Goal: Task Accomplishment & Management: Use online tool/utility

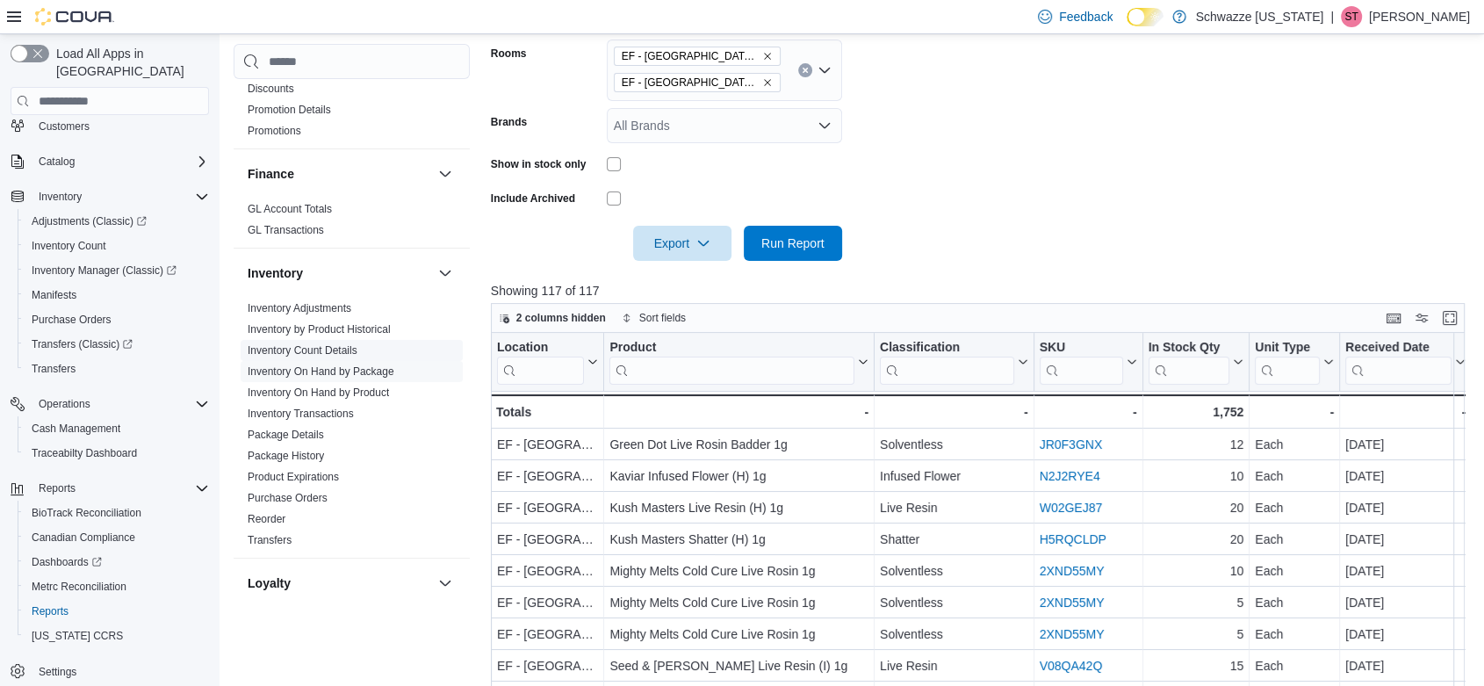
scroll to position [1073, 0]
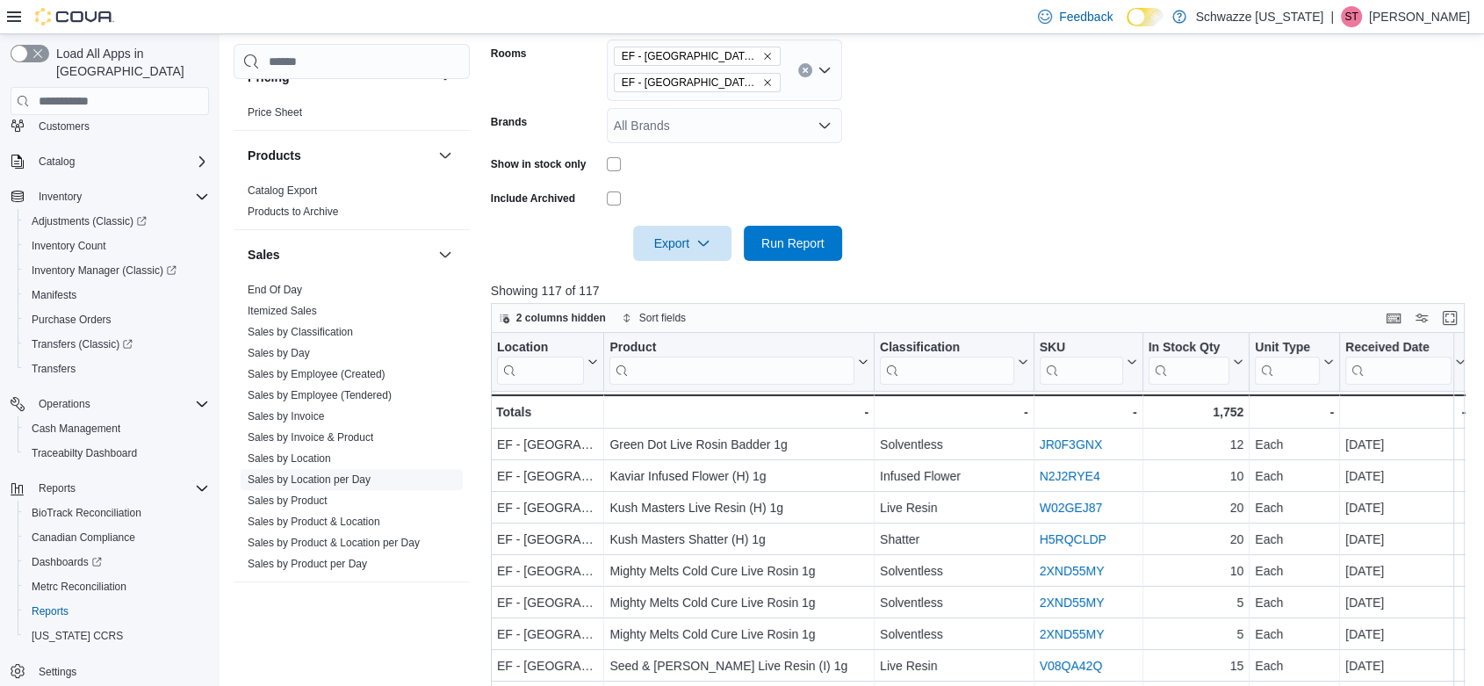
click at [352, 477] on link "Sales by Location per Day" at bounding box center [309, 479] width 123 height 12
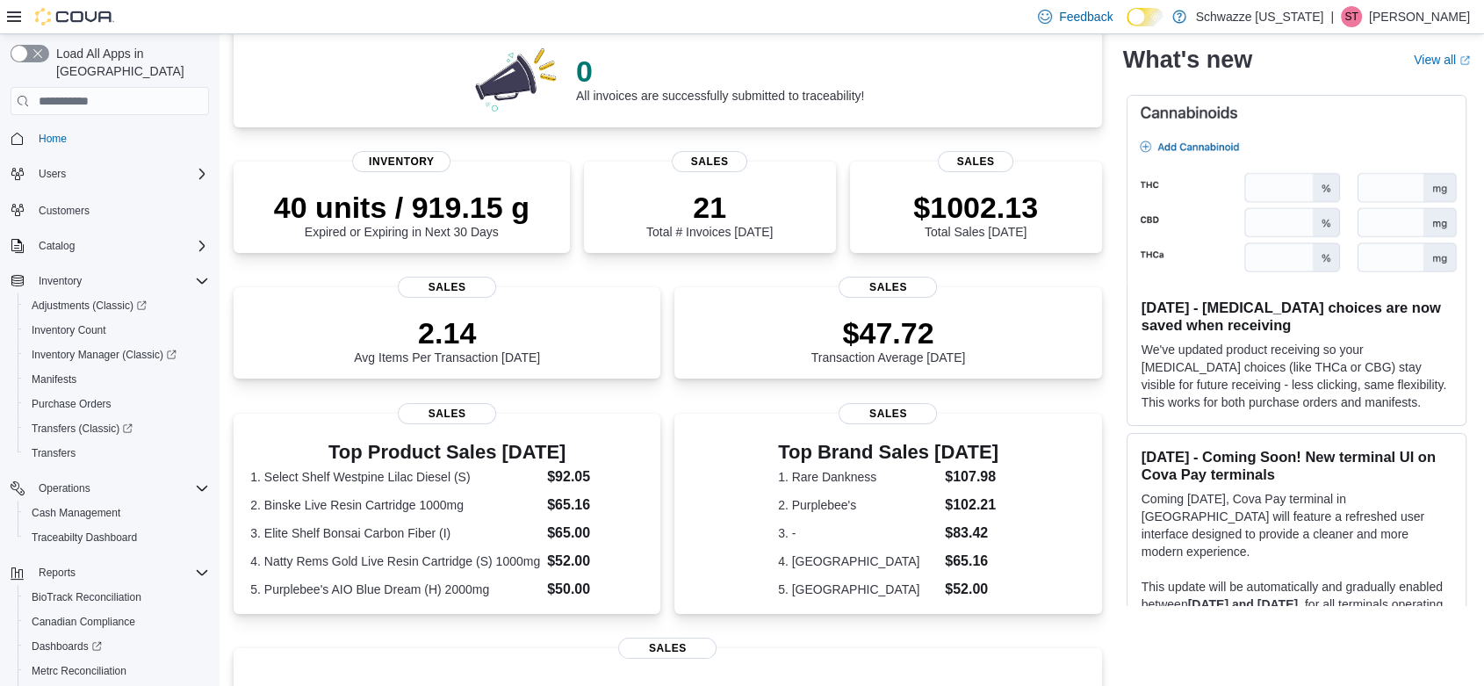
scroll to position [195, 0]
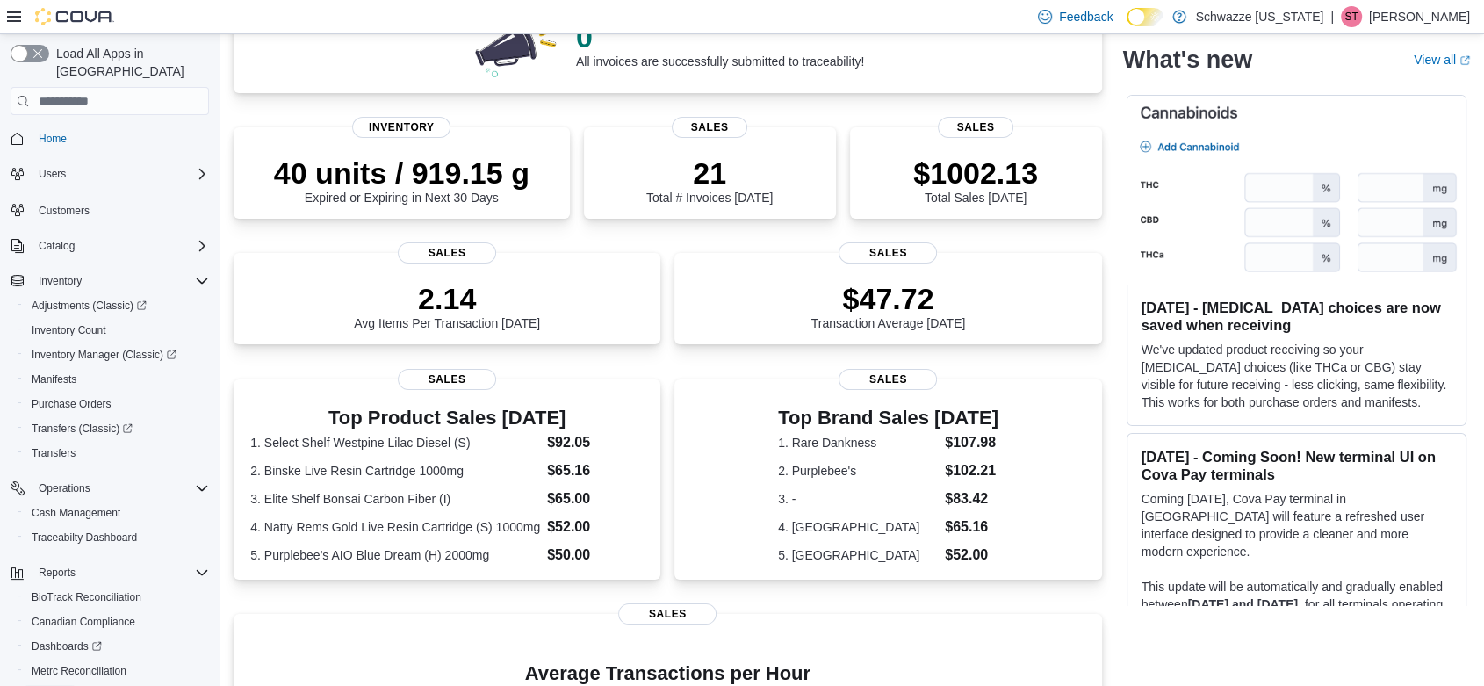
click at [50, 685] on span "Reports" at bounding box center [50, 696] width 37 height 14
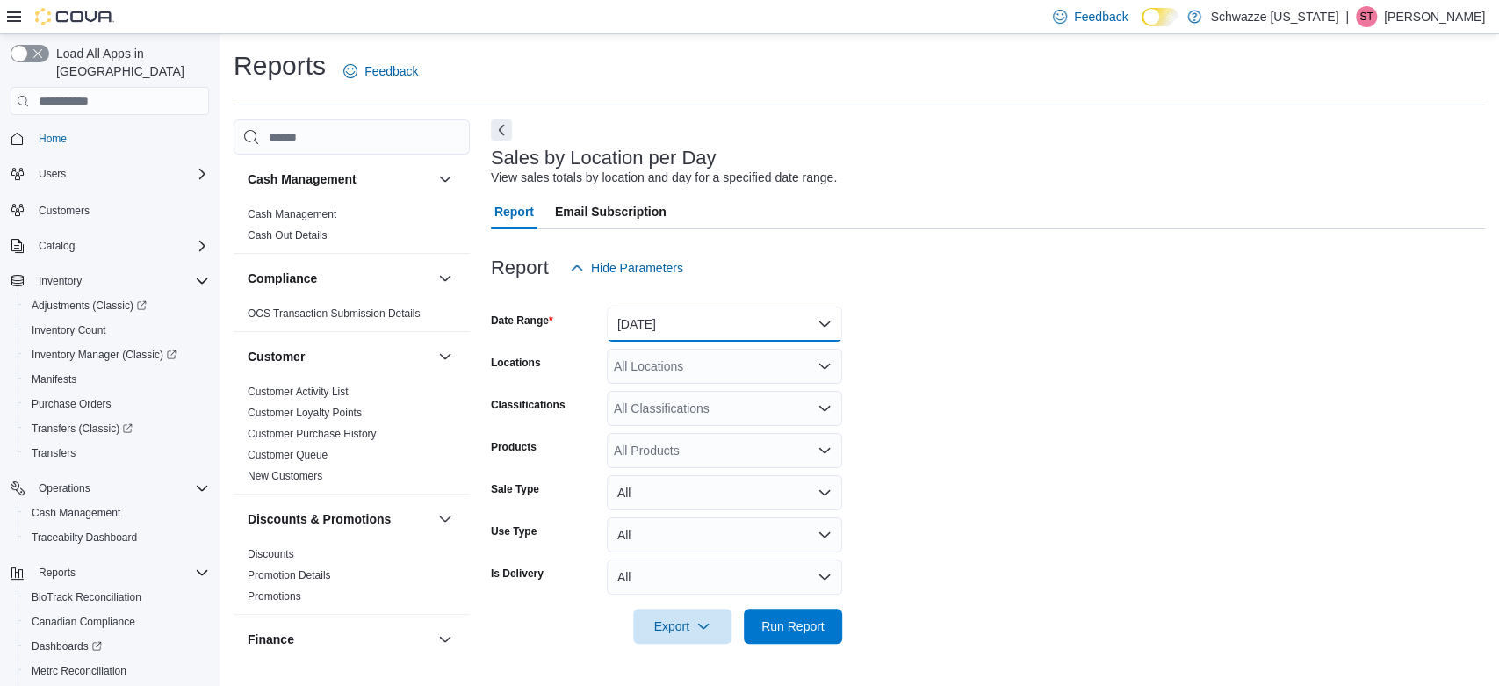
click at [661, 329] on button "Yesterday" at bounding box center [724, 324] width 235 height 35
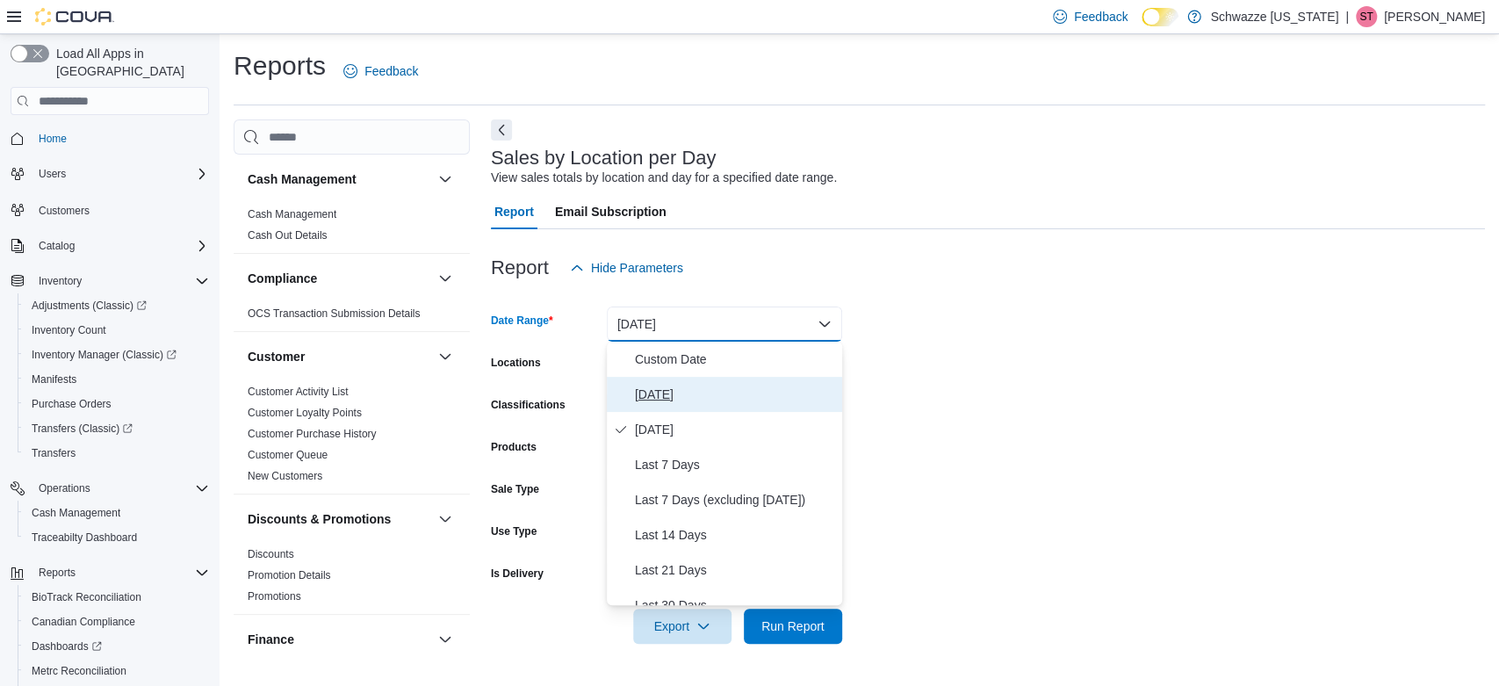
click at [655, 392] on span "Today" at bounding box center [735, 394] width 200 height 21
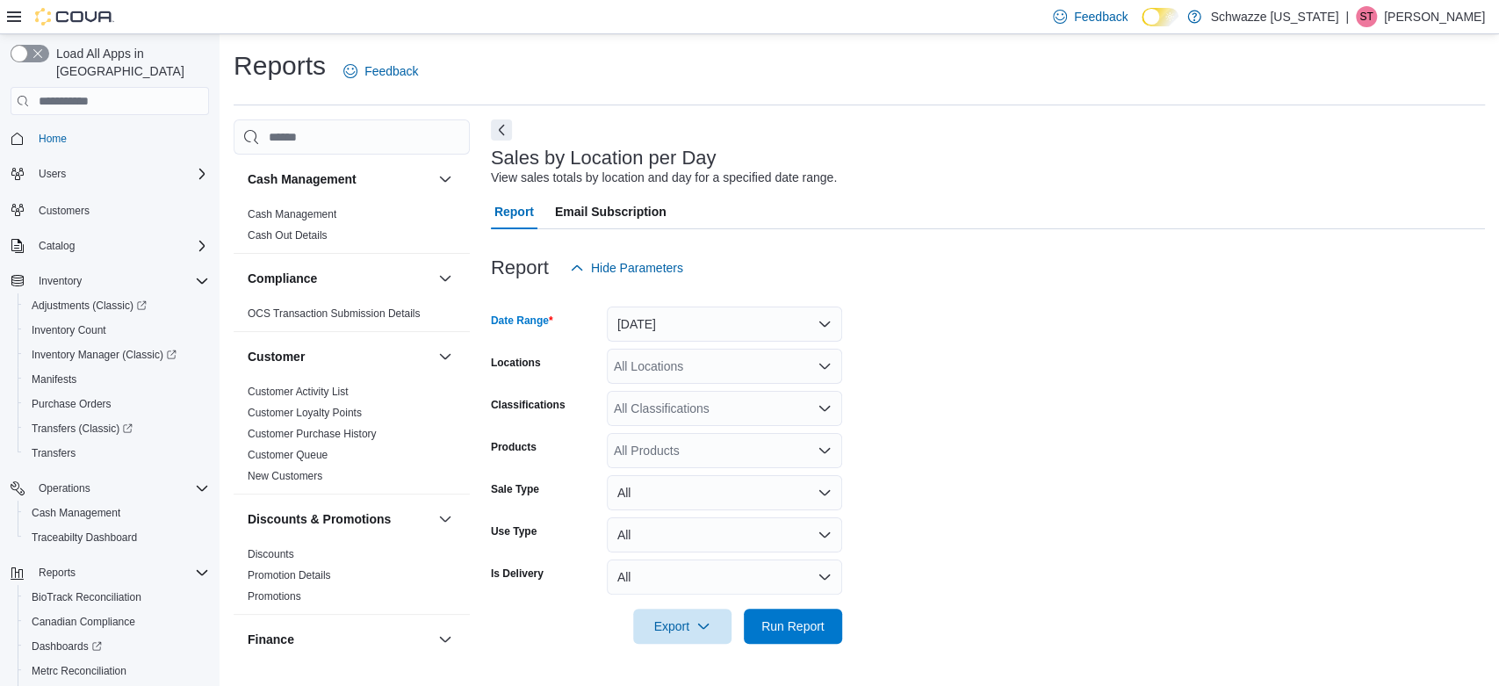
click at [669, 363] on div "All Locations" at bounding box center [724, 366] width 235 height 35
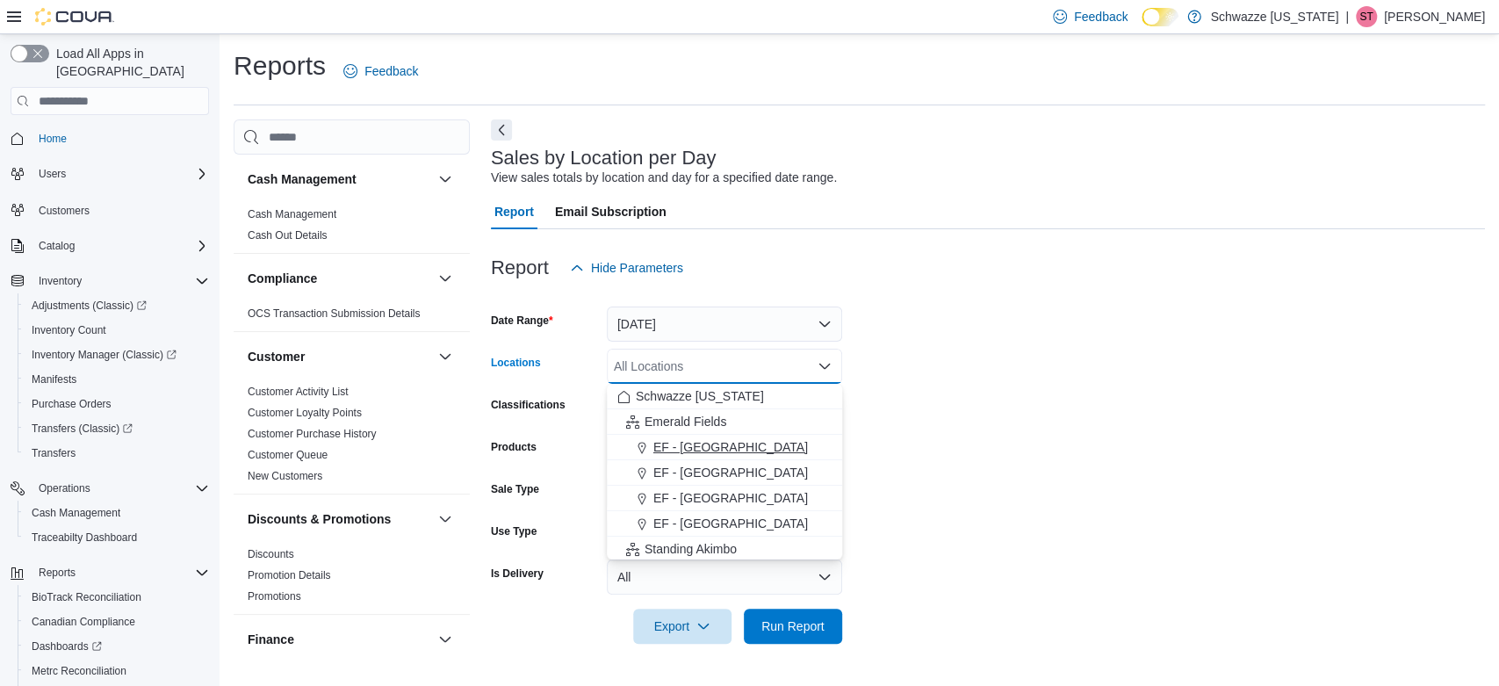
click at [706, 447] on span "EF - Glendale" at bounding box center [730, 447] width 155 height 18
click at [794, 632] on span "Run Report" at bounding box center [793, 626] width 63 height 18
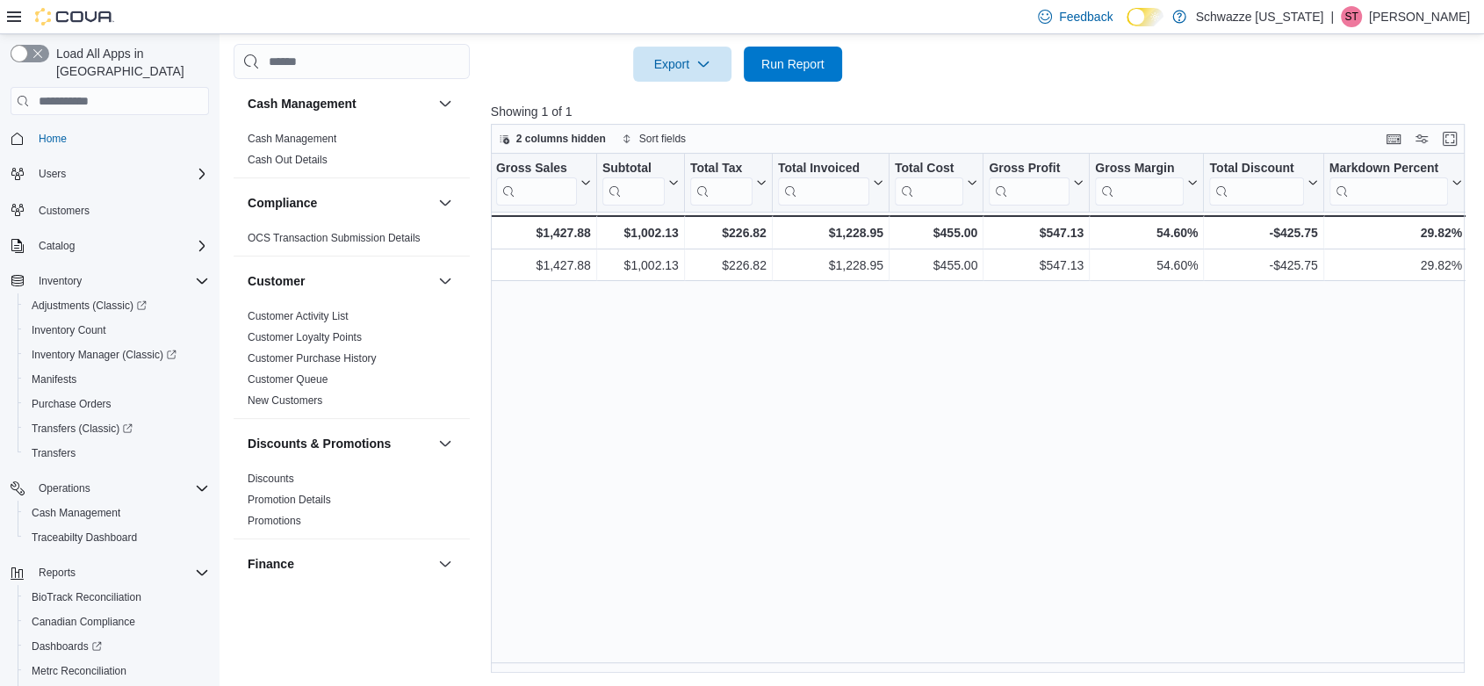
scroll to position [0, 661]
